Goal: Information Seeking & Learning: Learn about a topic

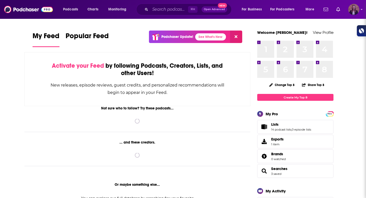
click at [359, 10] on img "Logged in as k_burns" at bounding box center [353, 9] width 11 height 11
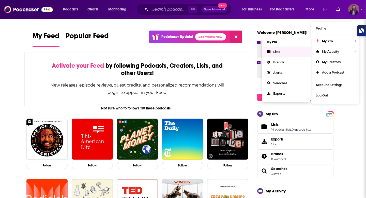
click at [281, 51] on link "Lists" at bounding box center [286, 52] width 49 height 10
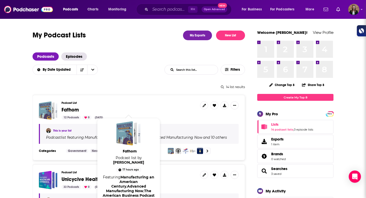
click at [75, 109] on span "Fathom" at bounding box center [70, 110] width 17 height 6
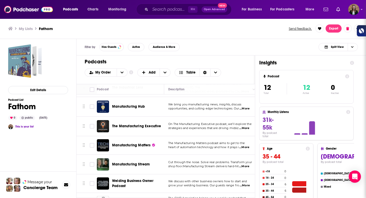
scroll to position [71, 0]
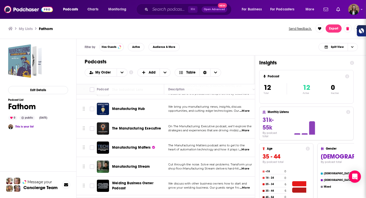
click at [125, 129] on span "The Manufacturing Executive" at bounding box center [136, 128] width 49 height 4
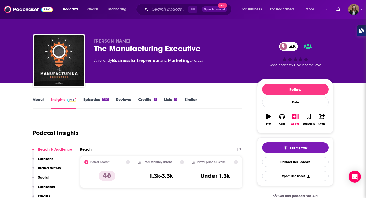
click at [35, 101] on link "About" at bounding box center [38, 103] width 11 height 12
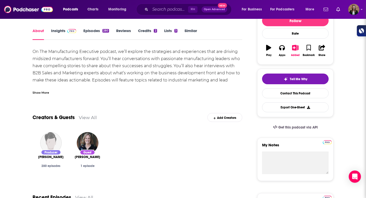
scroll to position [298, 0]
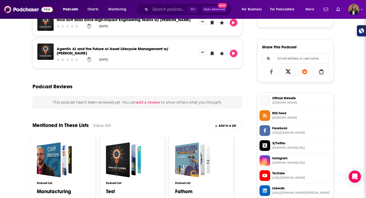
click at [278, 103] on span "[DOMAIN_NAME]" at bounding box center [301, 103] width 59 height 4
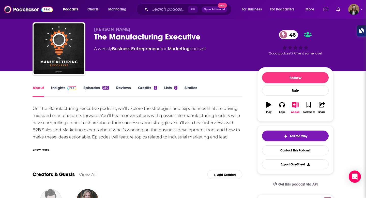
scroll to position [13, 0]
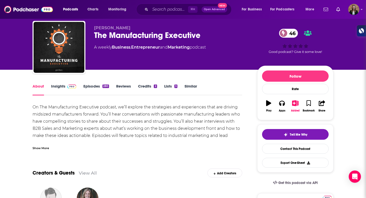
click at [42, 146] on div "Show More" at bounding box center [41, 147] width 17 height 5
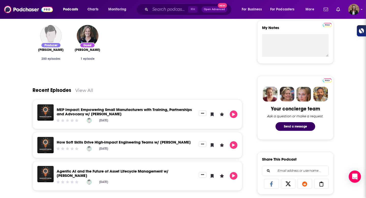
scroll to position [26, 0]
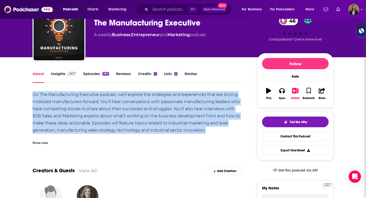
drag, startPoint x: 208, startPoint y: 130, endPoint x: 27, endPoint y: 96, distance: 184.1
copy div "On The Manufacturing Executive podcast, we’ll explore the strategies and experi…"
click at [57, 75] on link "Insights" at bounding box center [63, 77] width 25 height 12
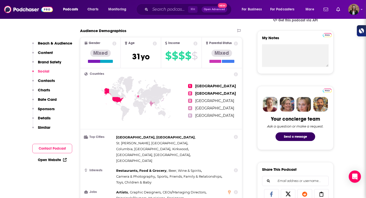
scroll to position [340, 0]
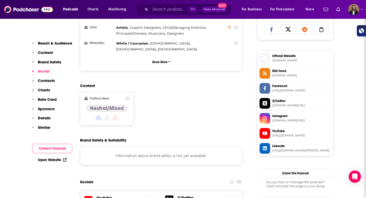
click at [277, 146] on span "Linkedin" at bounding box center [301, 146] width 59 height 5
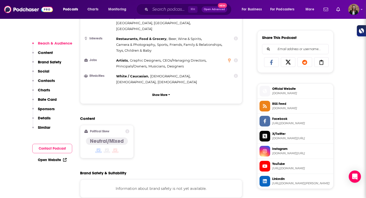
scroll to position [308, 0]
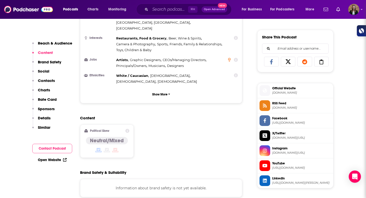
click at [278, 87] on span "Official Website" at bounding box center [301, 88] width 59 height 5
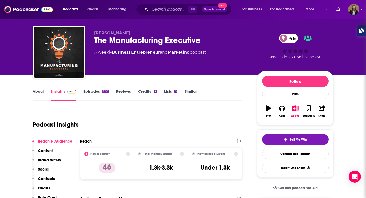
scroll to position [0, 0]
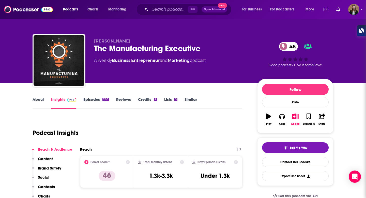
click at [35, 106] on link "About" at bounding box center [38, 103] width 11 height 12
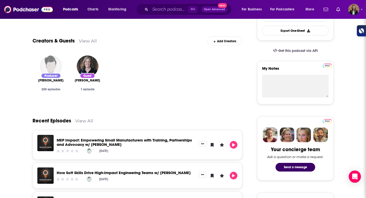
scroll to position [145, 0]
click at [89, 151] on img "James Carbary" at bounding box center [89, 151] width 6 height 6
